Goal: Task Accomplishment & Management: Manage account settings

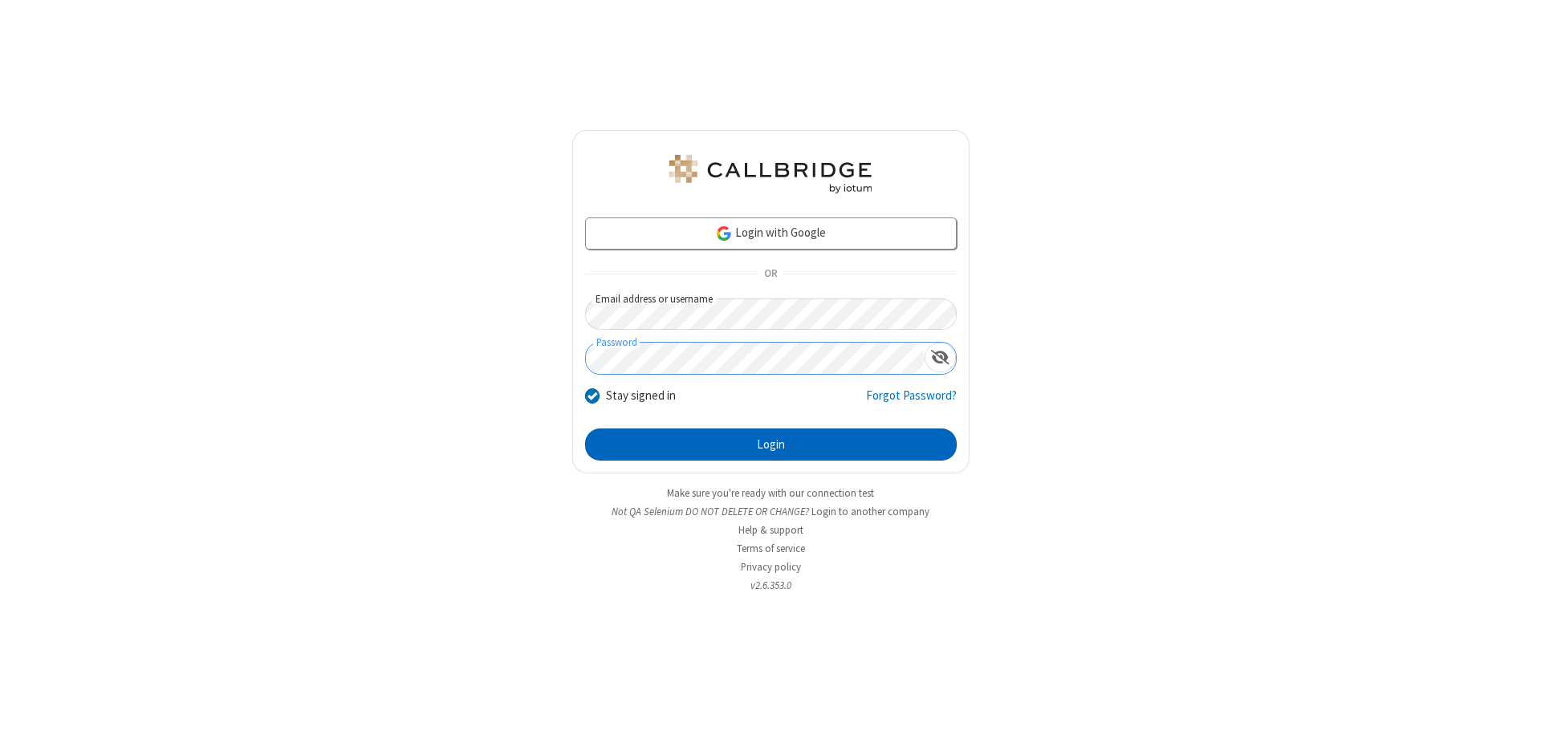
click at [770, 445] on button "Login" at bounding box center [771, 445] width 372 height 32
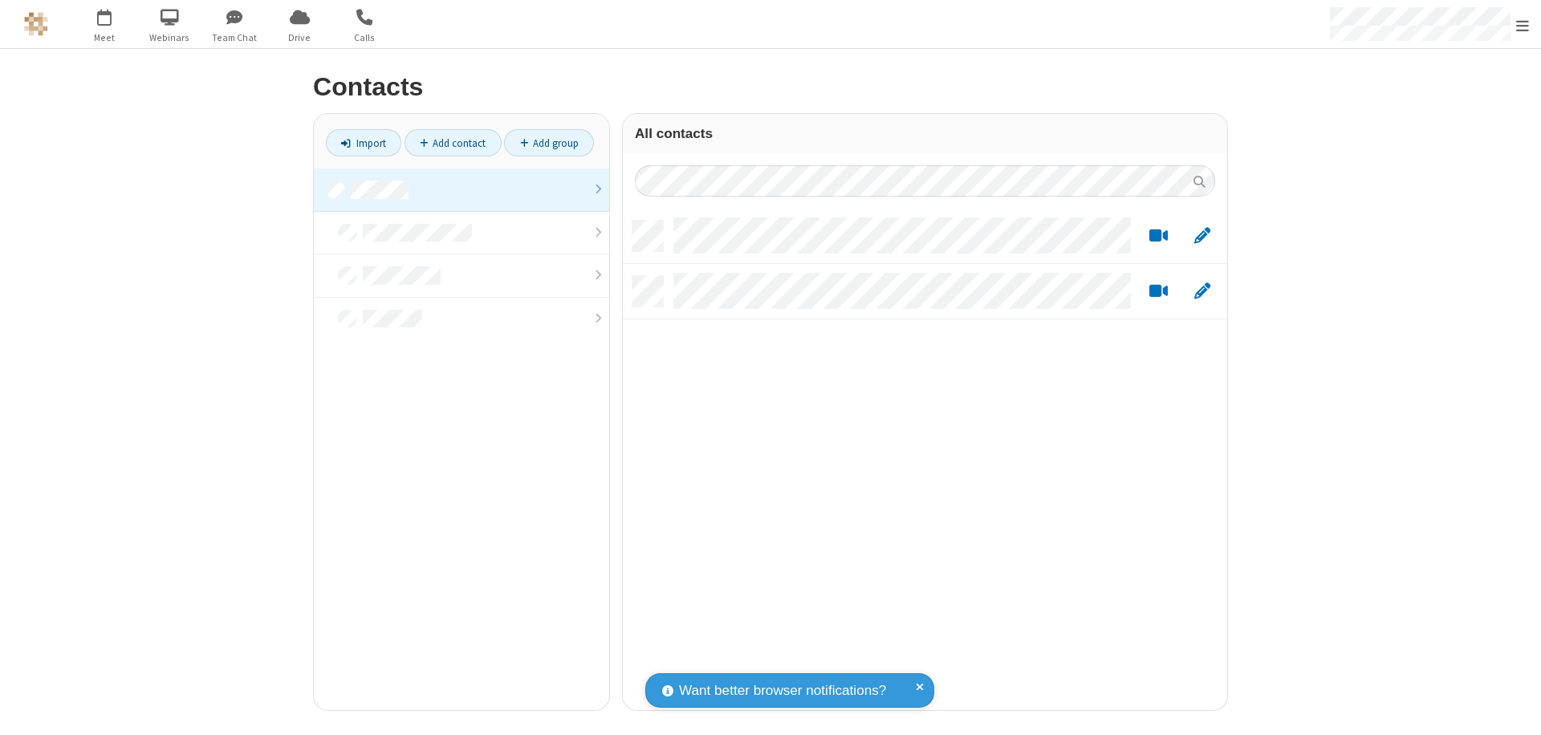
click at [461, 189] on link at bounding box center [461, 190] width 295 height 43
click at [453, 143] on link "Add contact" at bounding box center [452, 142] width 97 height 27
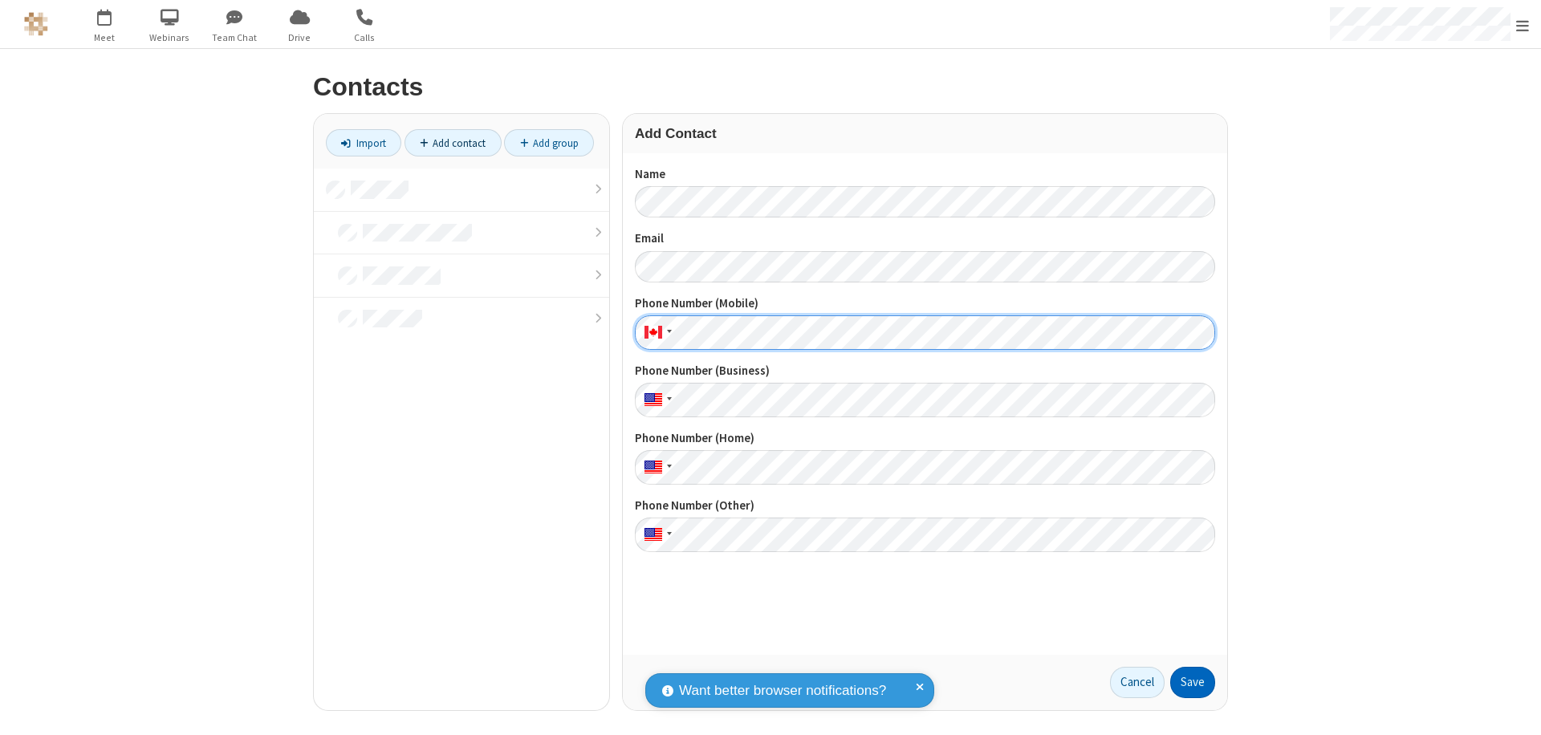
click at [1193, 682] on button "Save" at bounding box center [1192, 683] width 45 height 32
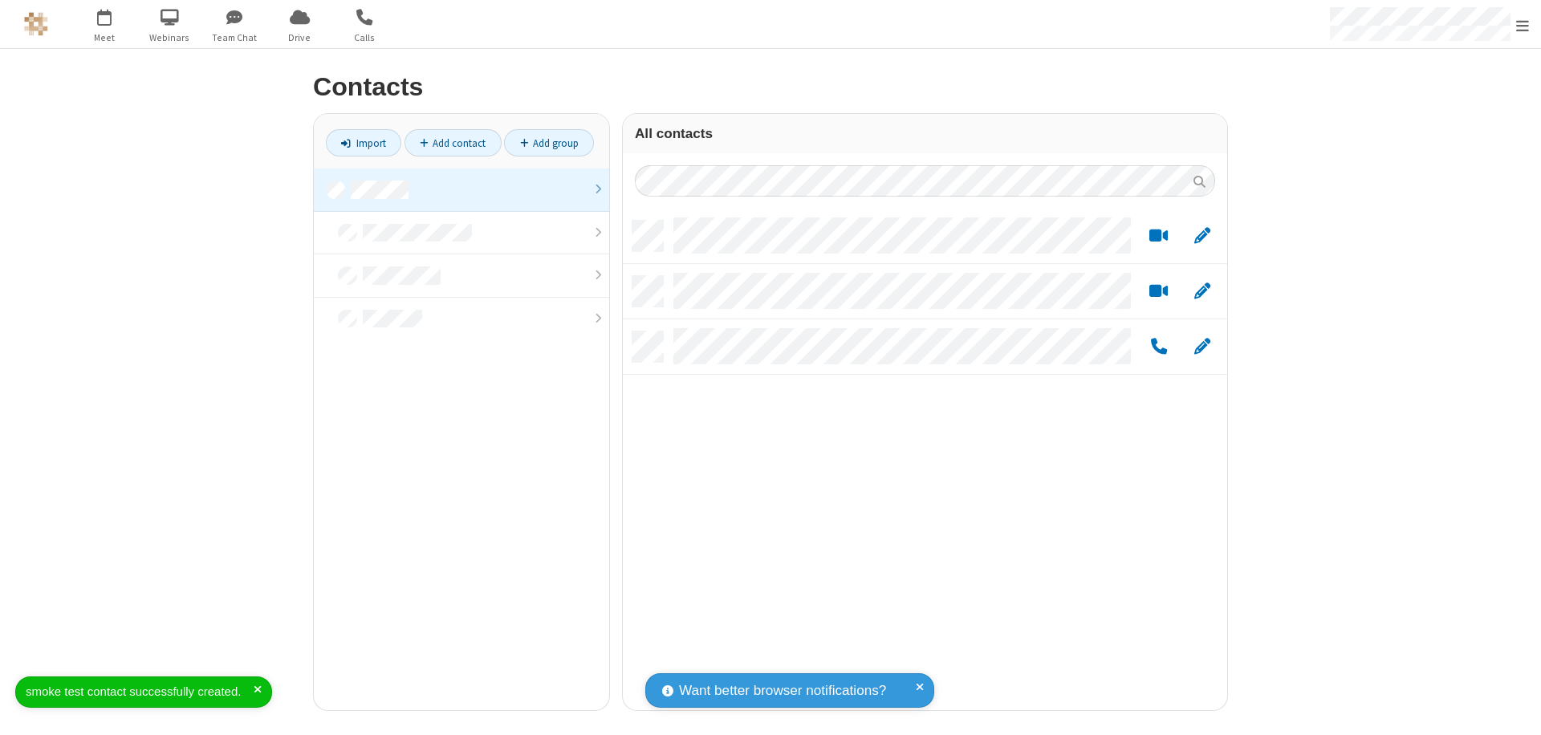
scroll to position [490, 592]
click at [453, 143] on link "Add contact" at bounding box center [452, 142] width 97 height 27
